Goal: Task Accomplishment & Management: Manage account settings

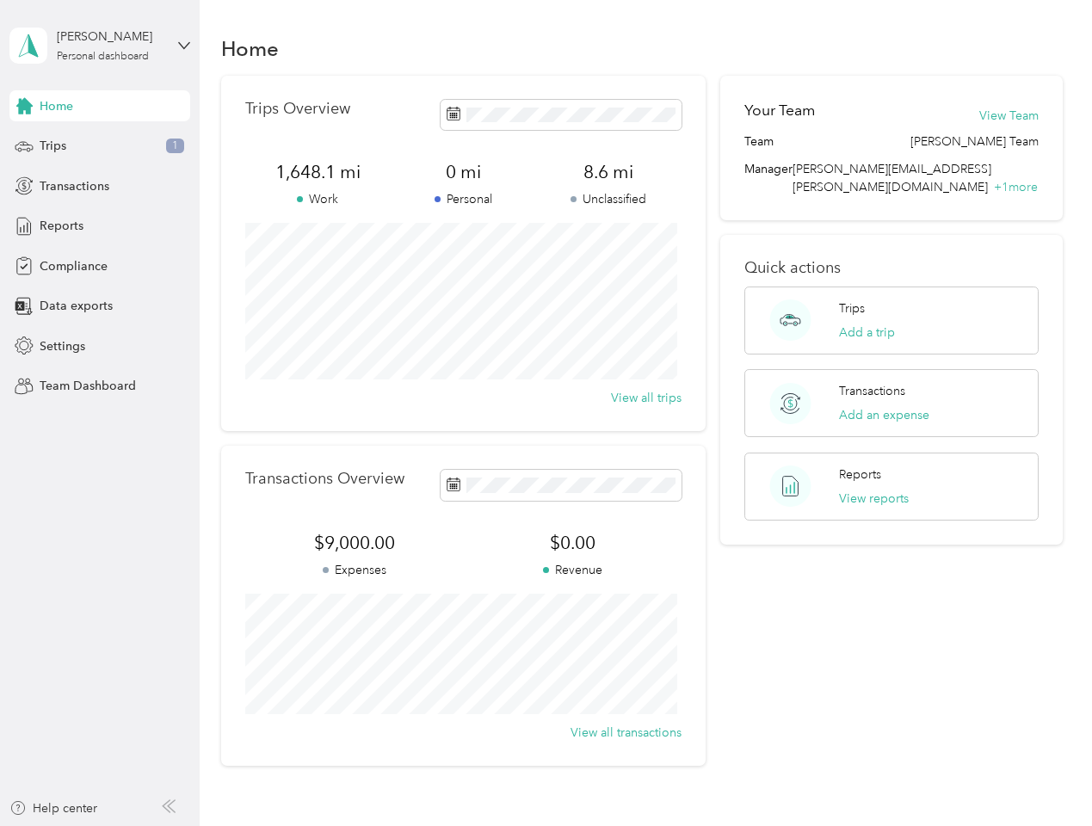
click at [546, 413] on div "Trips Overview 1,648.1 mi Work 0 mi Personal 8.6 mi Unclassified View all trips" at bounding box center [463, 254] width 485 height 356
click at [100, 46] on div "[PERSON_NAME]" at bounding box center [111, 37] width 108 height 18
click at [100, 106] on div "You’re signed in as [PERSON_NAME][EMAIL_ADDRESS][PERSON_NAME][DOMAIN_NAME] Team…" at bounding box center [287, 151] width 557 height 176
click at [24, 106] on div "You’re signed in as [PERSON_NAME][EMAIL_ADDRESS][PERSON_NAME][DOMAIN_NAME] Team…" at bounding box center [287, 151] width 557 height 176
click at [100, 146] on div "Trips 1" at bounding box center [99, 146] width 181 height 31
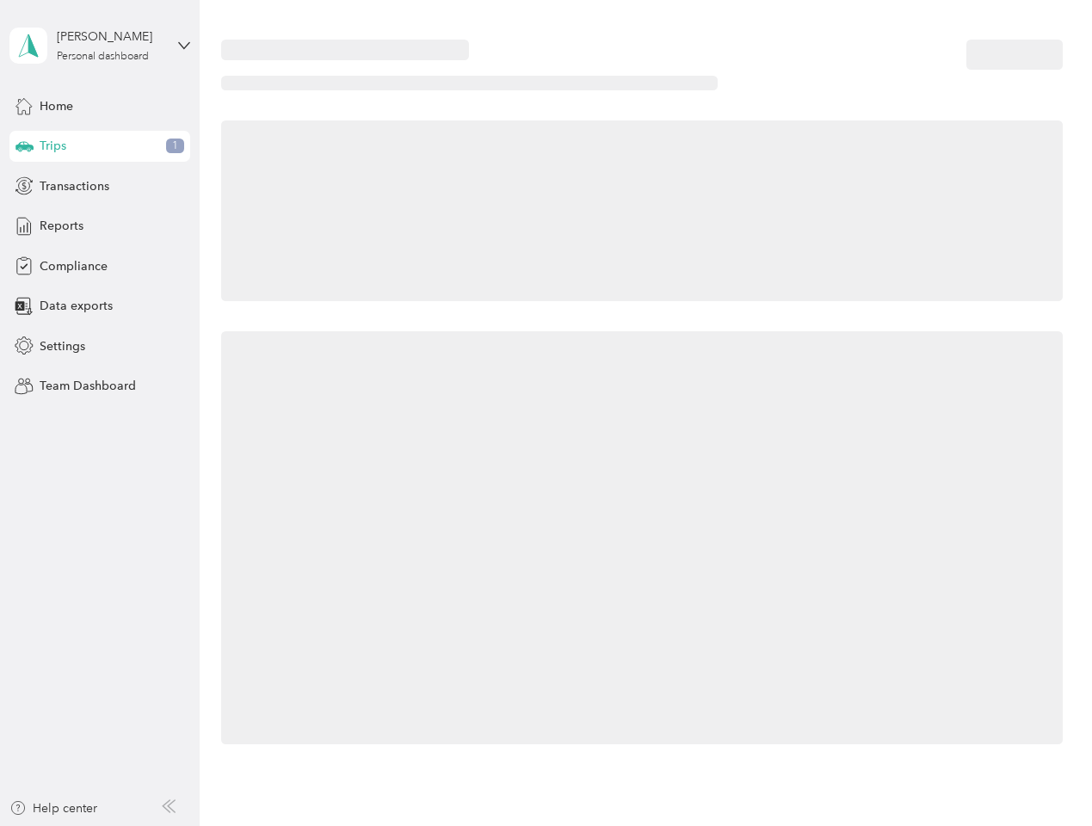
click at [24, 146] on icon at bounding box center [24, 145] width 18 height 9
click at [100, 186] on span "Transactions" at bounding box center [75, 186] width 70 height 18
